Goal: Browse casually: Explore the website without a specific task or goal

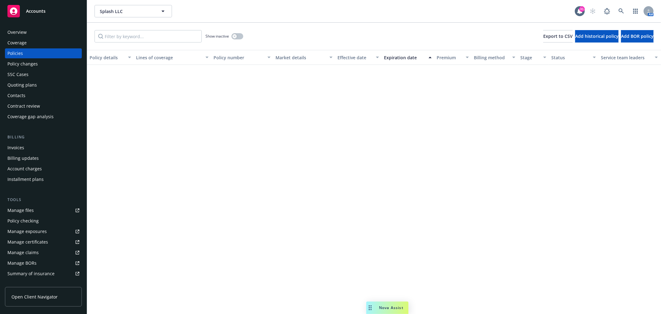
scroll to position [3669, 0]
